Goal: Transaction & Acquisition: Purchase product/service

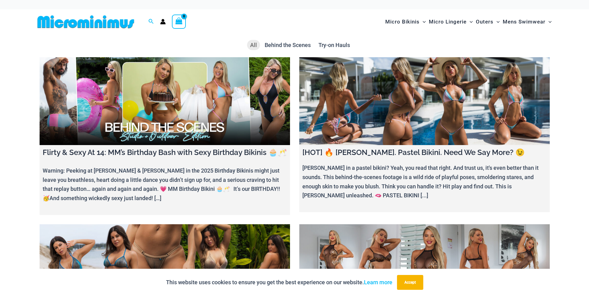
click at [112, 22] on img at bounding box center [86, 22] width 102 height 14
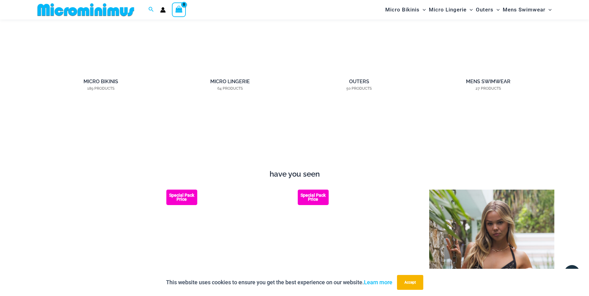
scroll to position [675, 0]
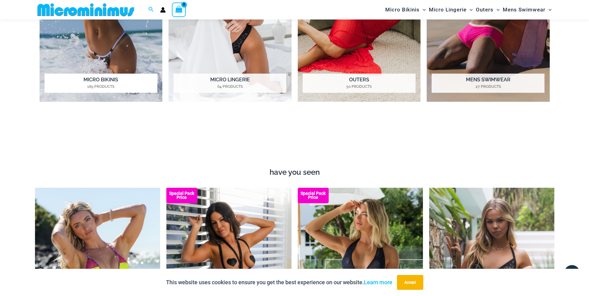
click at [111, 58] on img "Visit product category Micro Bikinis" at bounding box center [101, 7] width 123 height 189
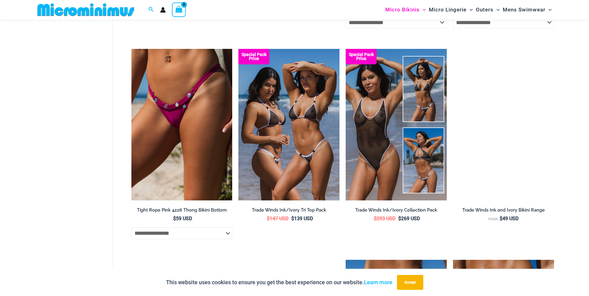
scroll to position [371, 0]
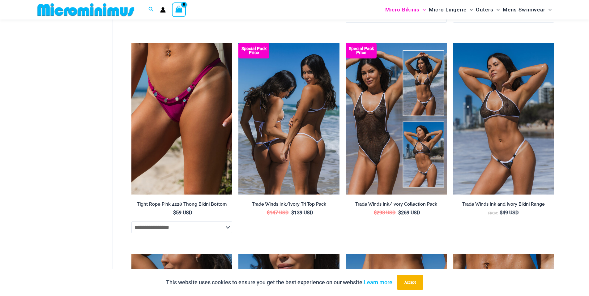
click at [294, 92] on img at bounding box center [288, 118] width 101 height 151
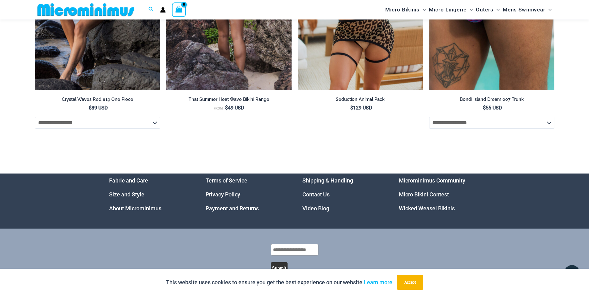
scroll to position [2354, 0]
